Goal: Check status: Check status

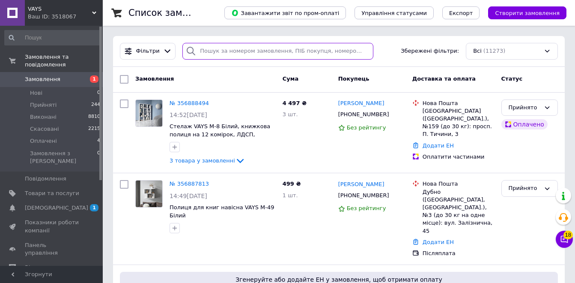
click at [294, 50] on input "search" at bounding box center [278, 51] width 191 height 17
paste input "356101084"
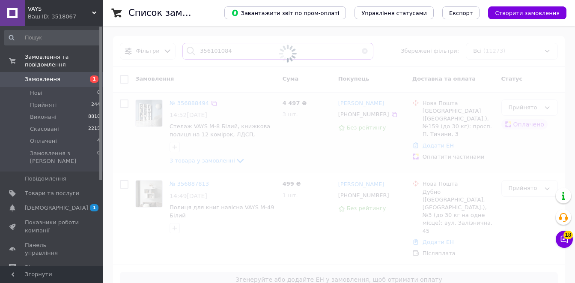
type input "356101084"
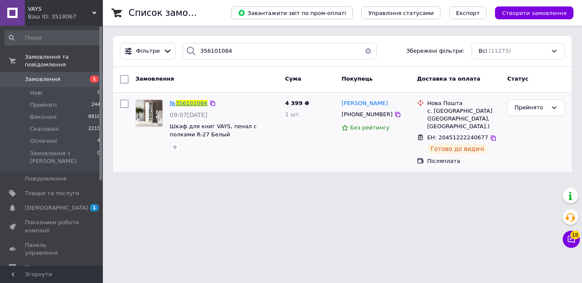
click at [195, 105] on span "356101084" at bounding box center [192, 103] width 32 height 6
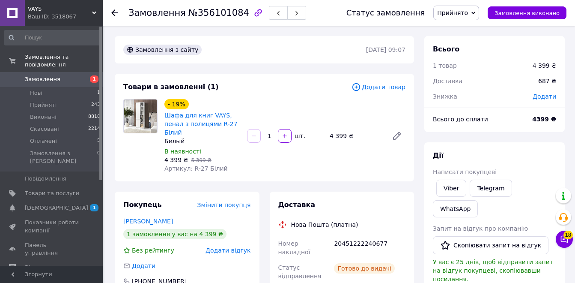
click at [115, 11] on icon at bounding box center [114, 12] width 7 height 7
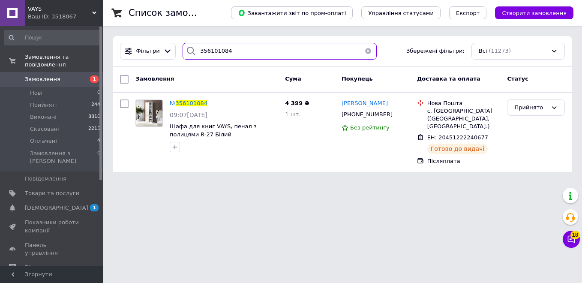
click at [217, 51] on input "356101084" at bounding box center [280, 51] width 194 height 17
paste input "88849"
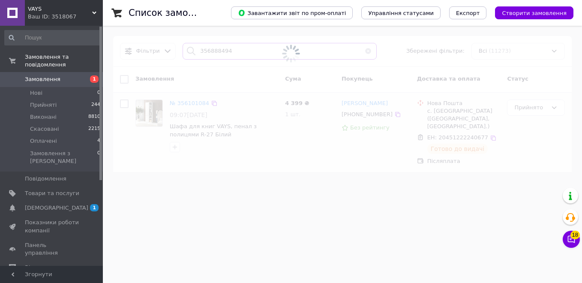
type input "356888494"
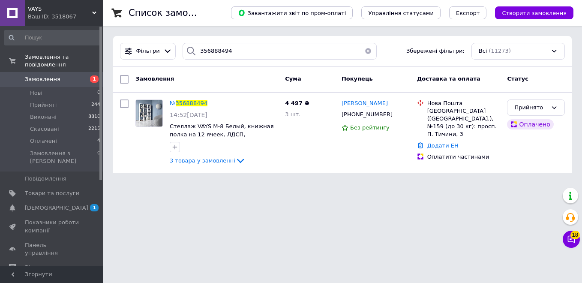
click at [60, 15] on div "Ваш ID: 3518067" at bounding box center [65, 17] width 75 height 8
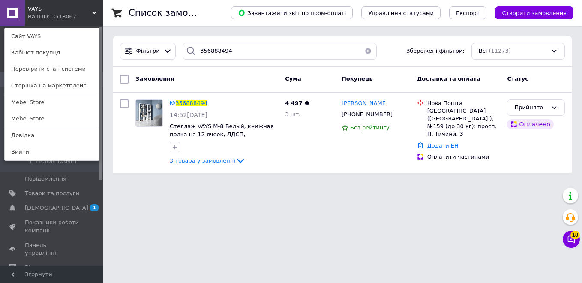
click at [32, 105] on link "Mebel Store" at bounding box center [52, 102] width 94 height 16
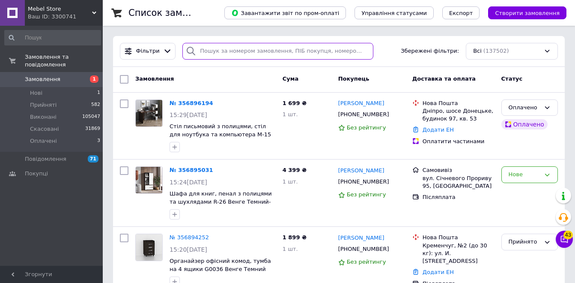
click at [246, 51] on input "search" at bounding box center [278, 51] width 191 height 17
paste input "356889440"
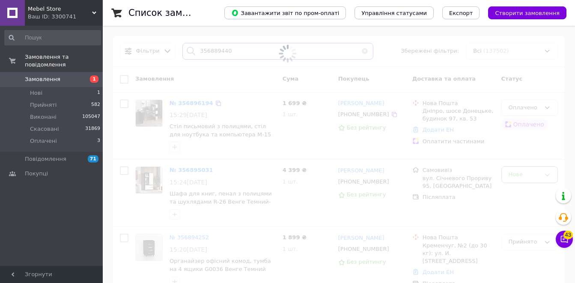
type input "356889440"
